Goal: Information Seeking & Learning: Learn about a topic

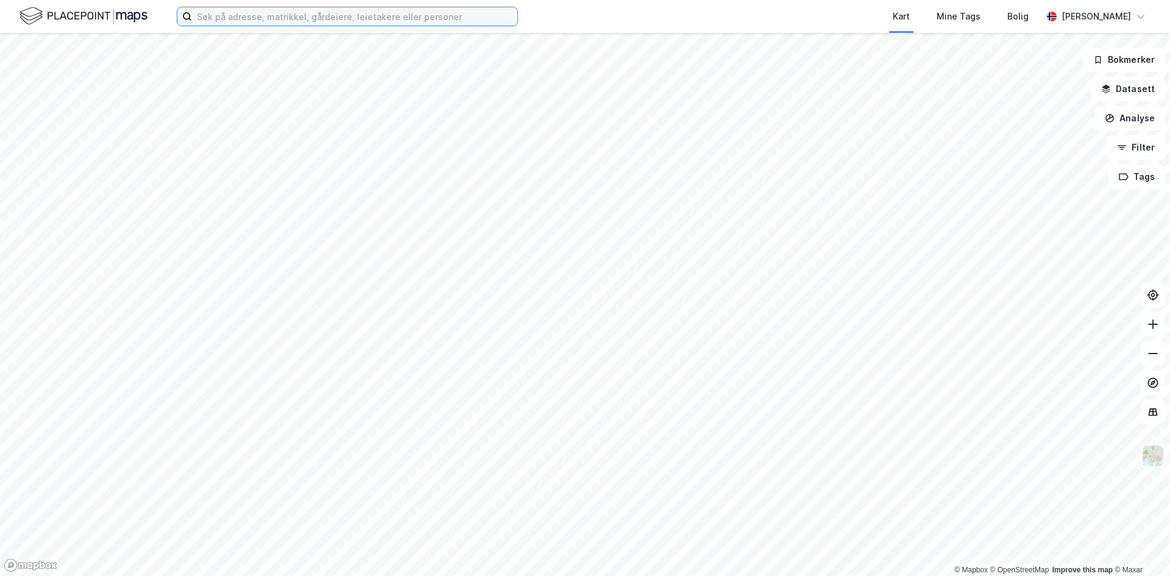
click at [360, 16] on input at bounding box center [354, 16] width 325 height 18
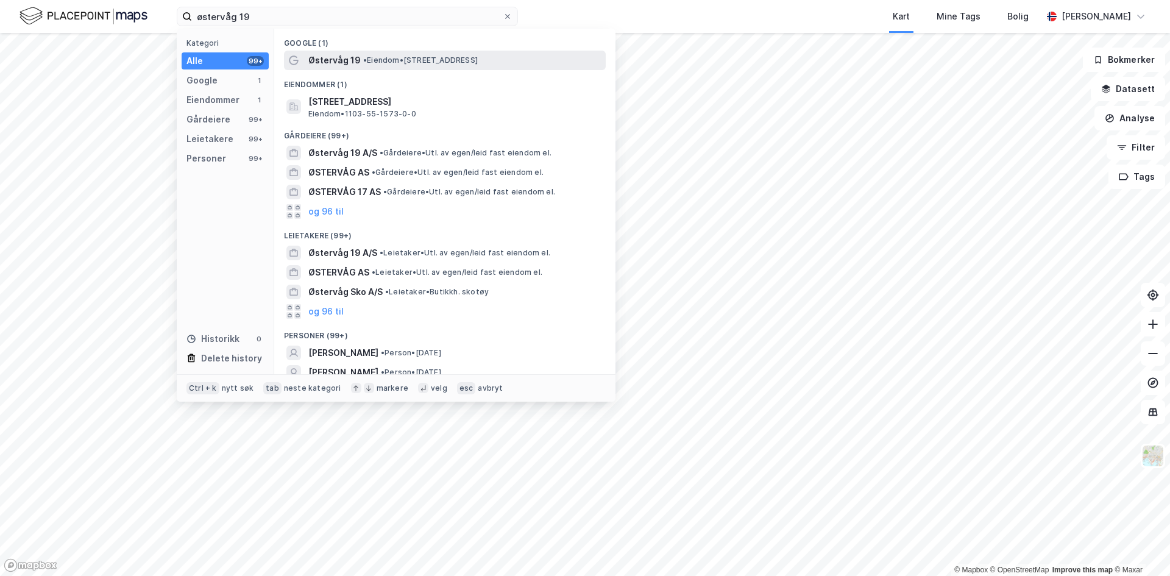
click at [389, 61] on span "• Eiendom • [STREET_ADDRESS]" at bounding box center [420, 60] width 115 height 10
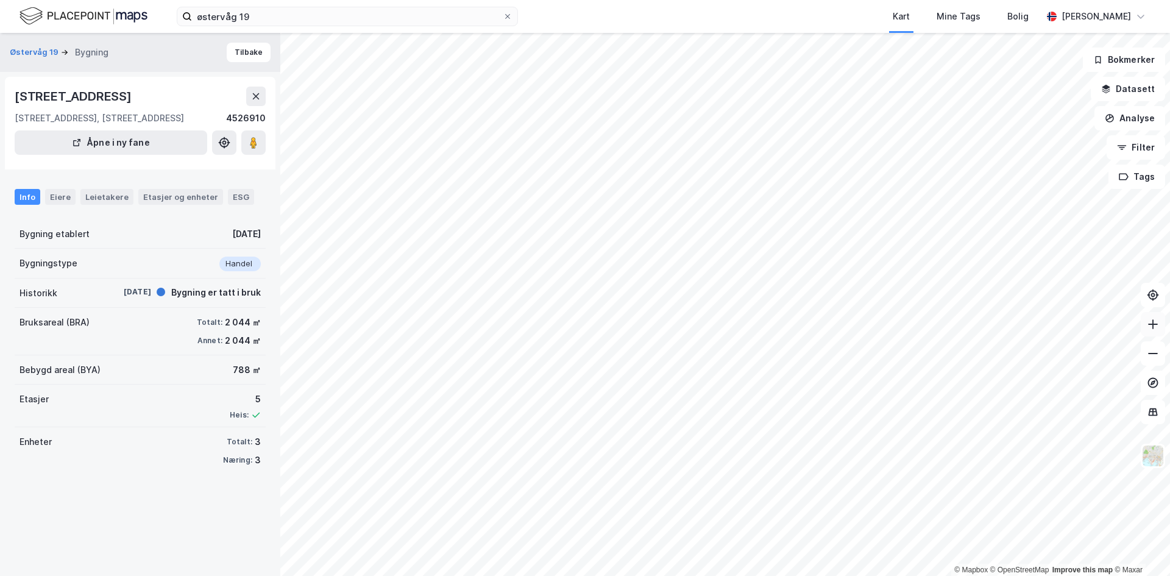
click at [1153, 324] on icon at bounding box center [1152, 324] width 1 height 10
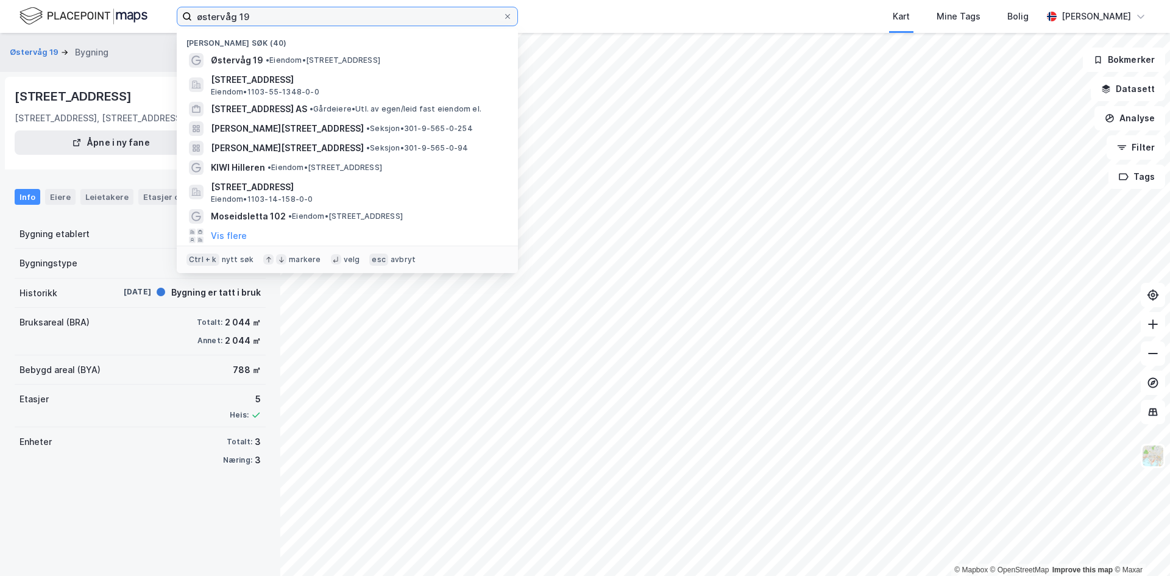
drag, startPoint x: 292, startPoint y: 13, endPoint x: 104, endPoint y: 20, distance: 188.4
click at [104, 20] on div "østervåg 19 Nylige søk (40) [GEOGRAPHIC_DATA] 19 • Eiendom • [STREET_ADDRESS], …" at bounding box center [585, 16] width 1170 height 33
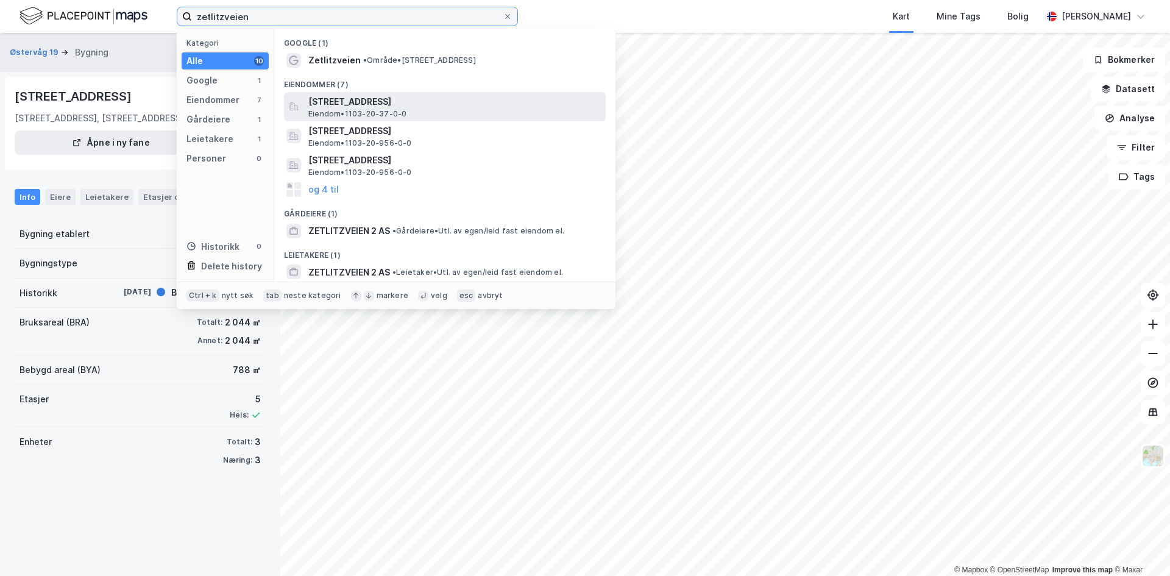
type input "zetlitzveien"
click at [392, 101] on span "[STREET_ADDRESS]" at bounding box center [454, 101] width 292 height 15
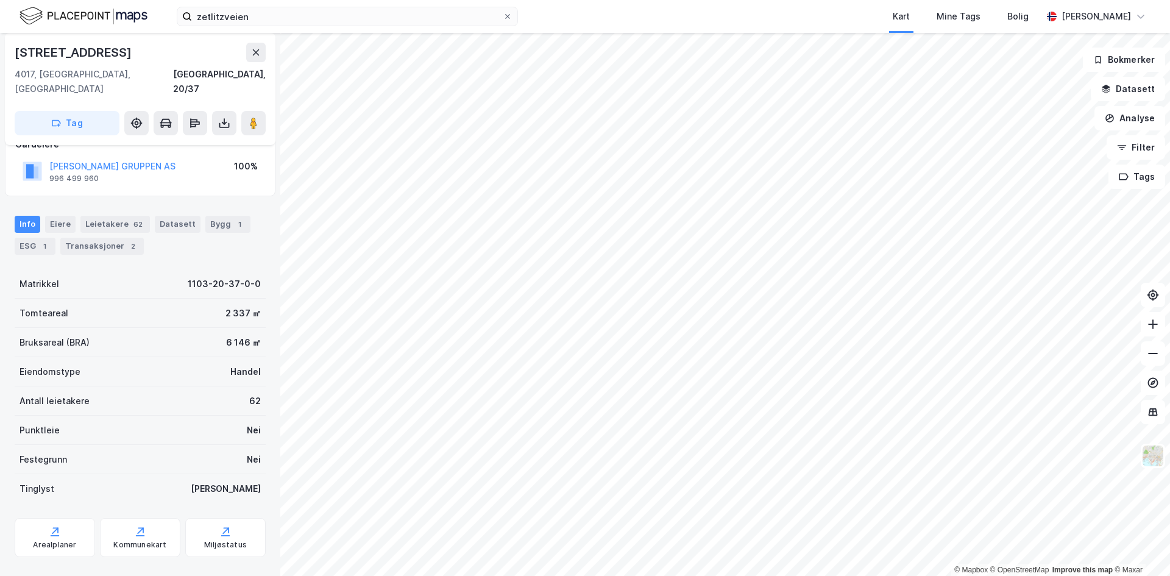
scroll to position [88, 0]
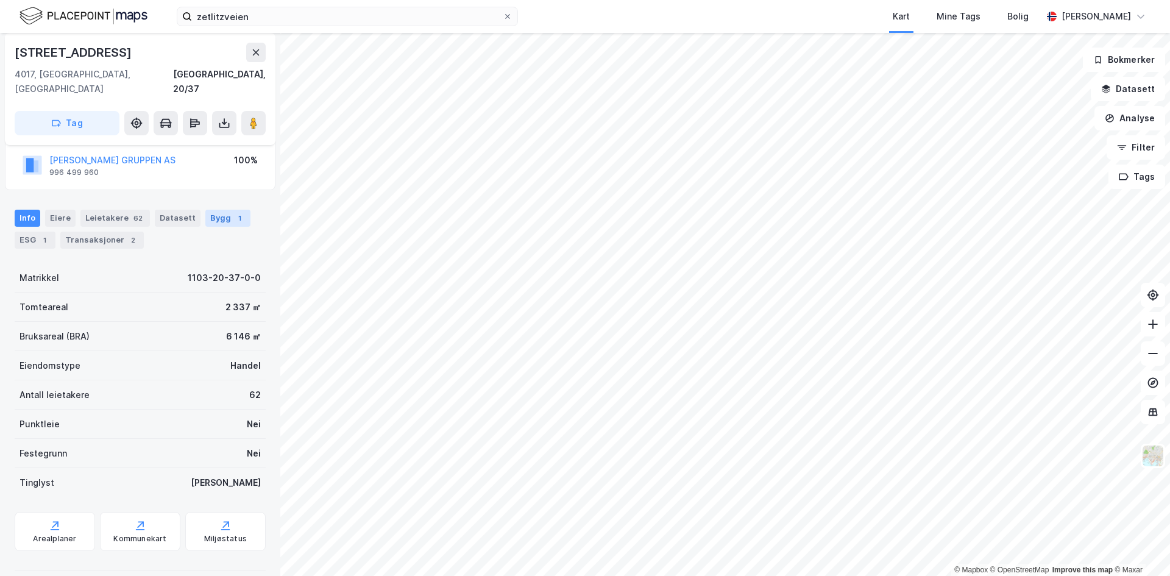
click at [212, 210] on div "Bygg 1" at bounding box center [227, 218] width 45 height 17
